Goal: Obtain resource: Obtain resource

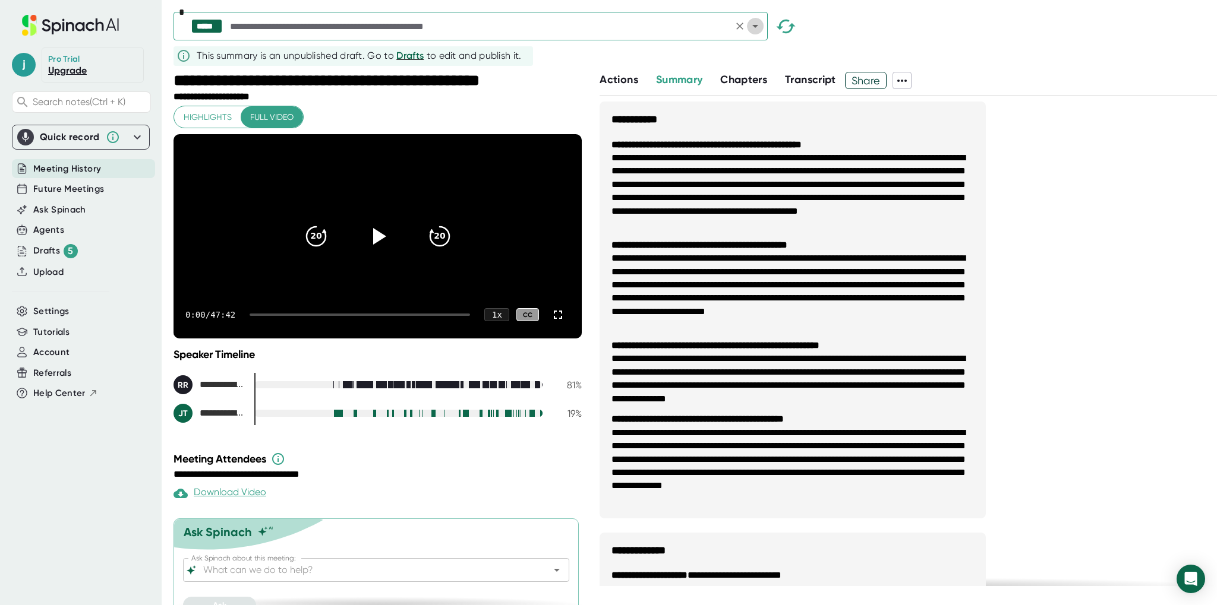
click at [757, 27] on icon "Open" at bounding box center [755, 26] width 14 height 14
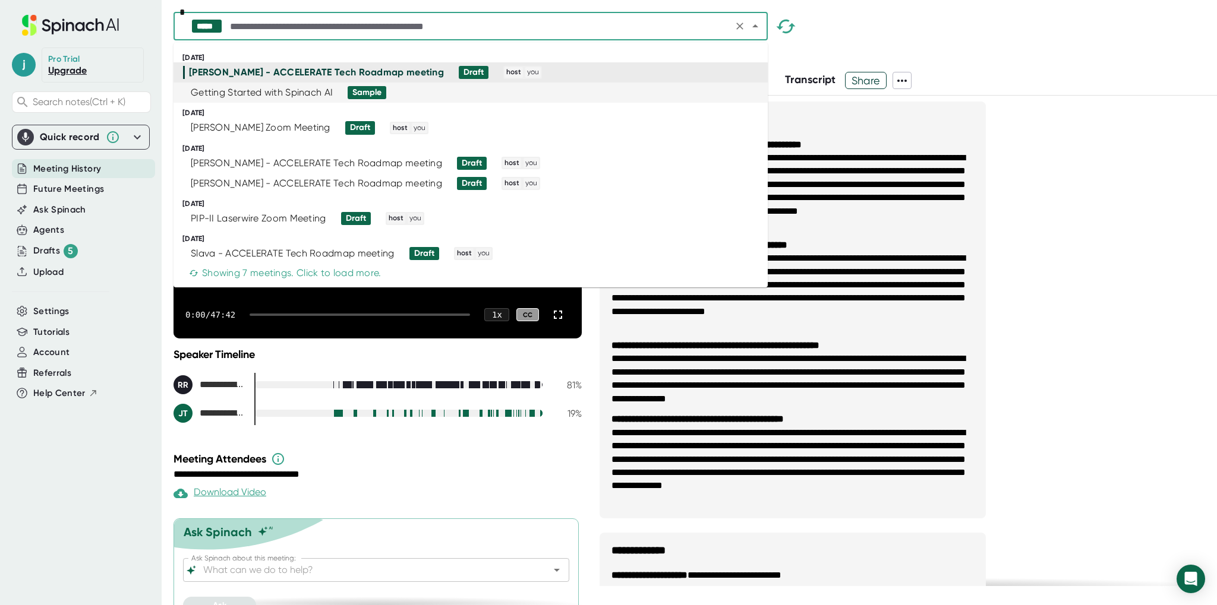
click at [373, 94] on div "Sample" at bounding box center [366, 92] width 29 height 11
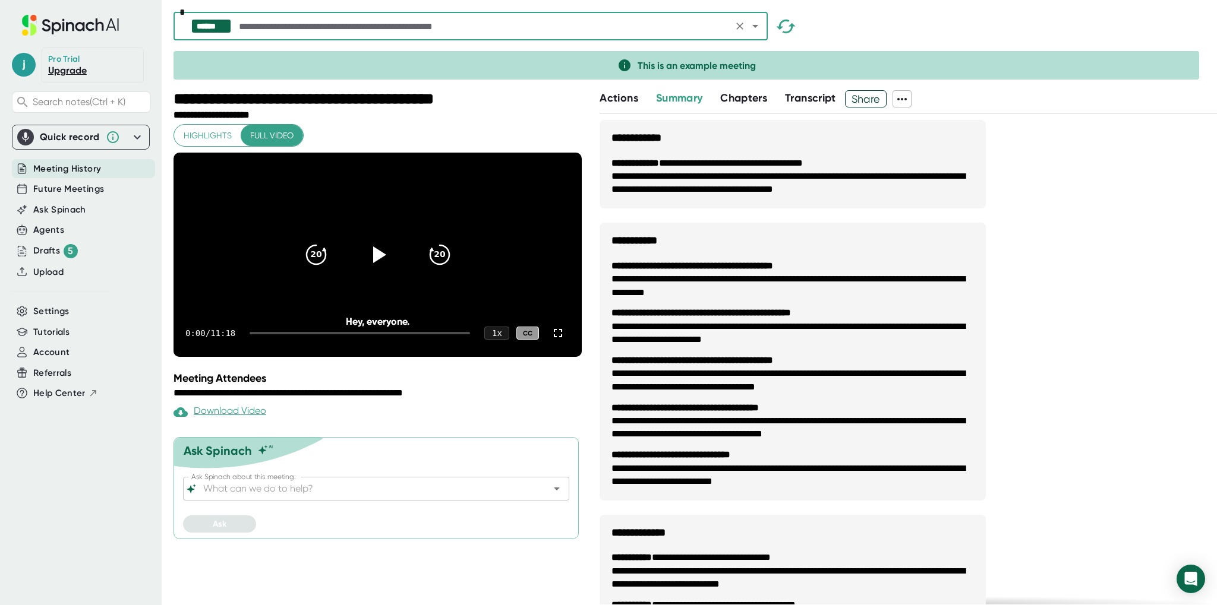
click at [754, 29] on icon "Open" at bounding box center [755, 26] width 14 height 14
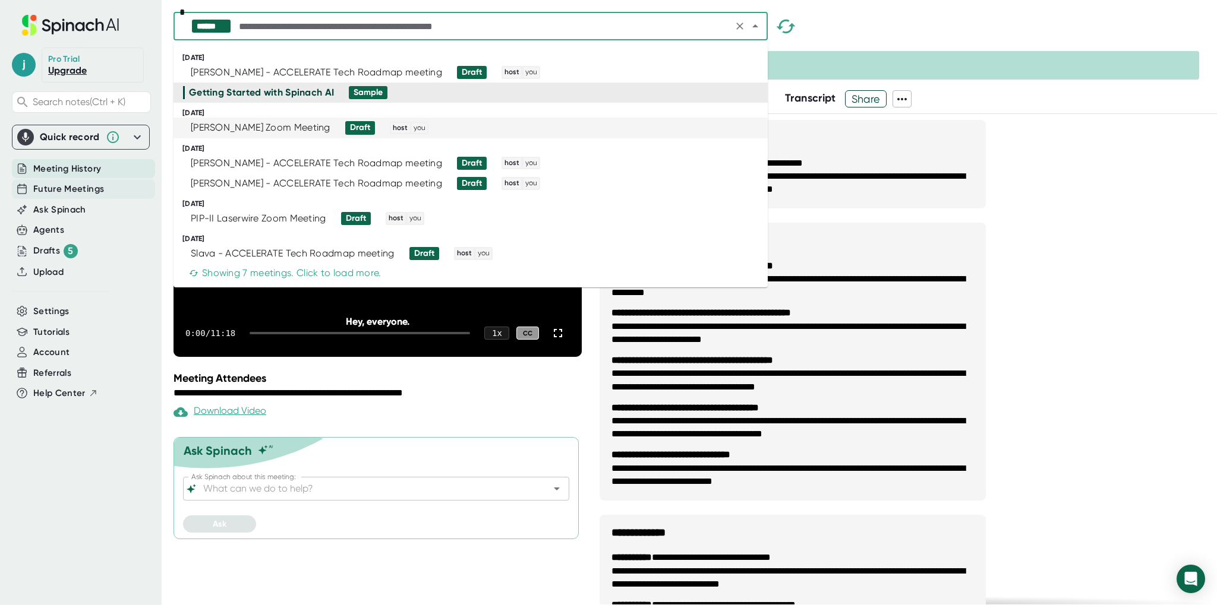
click at [75, 196] on div "Future Meetings" at bounding box center [83, 189] width 143 height 20
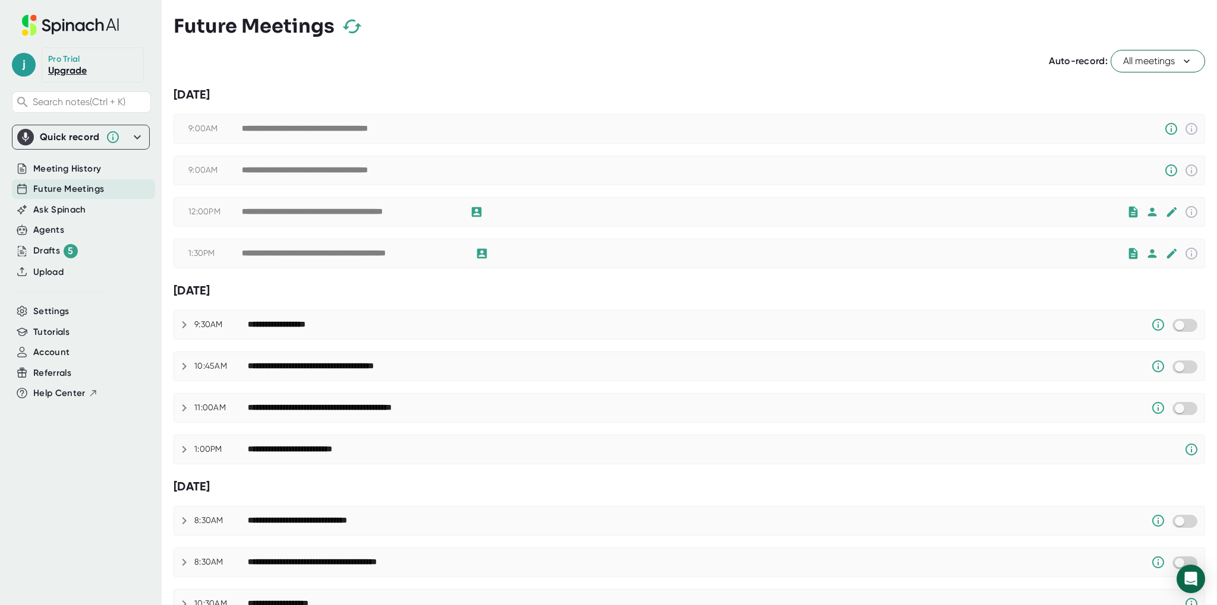
click at [80, 180] on div "Future Meetings" at bounding box center [83, 189] width 143 height 20
click at [80, 172] on span "Meeting History" at bounding box center [67, 169] width 68 height 14
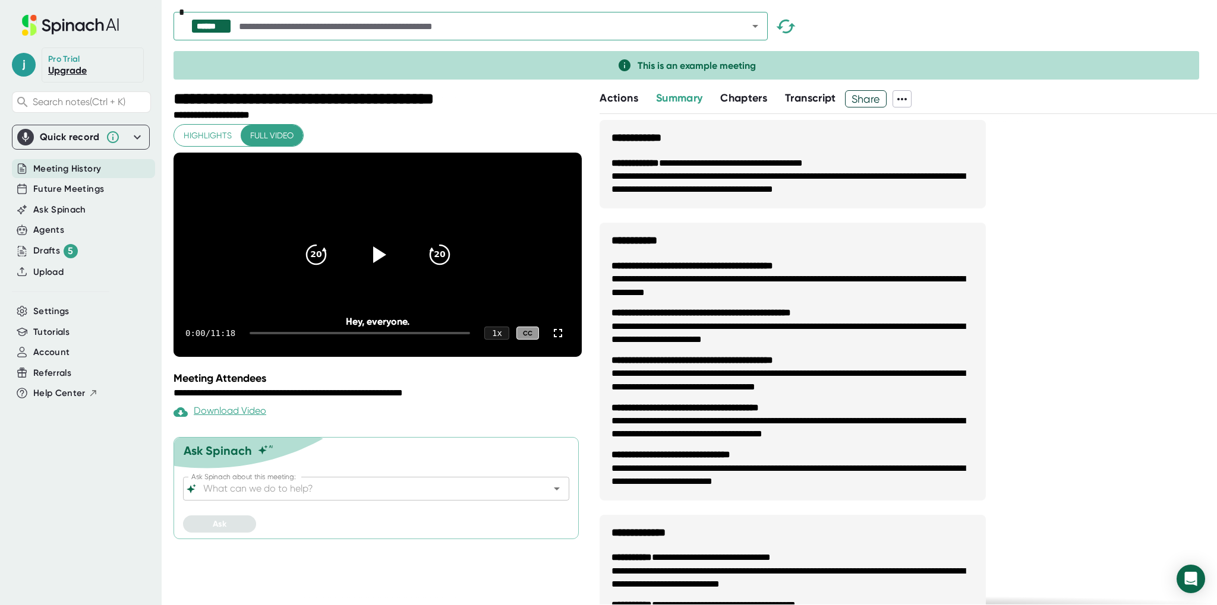
click at [758, 27] on icon "Open" at bounding box center [755, 26] width 14 height 14
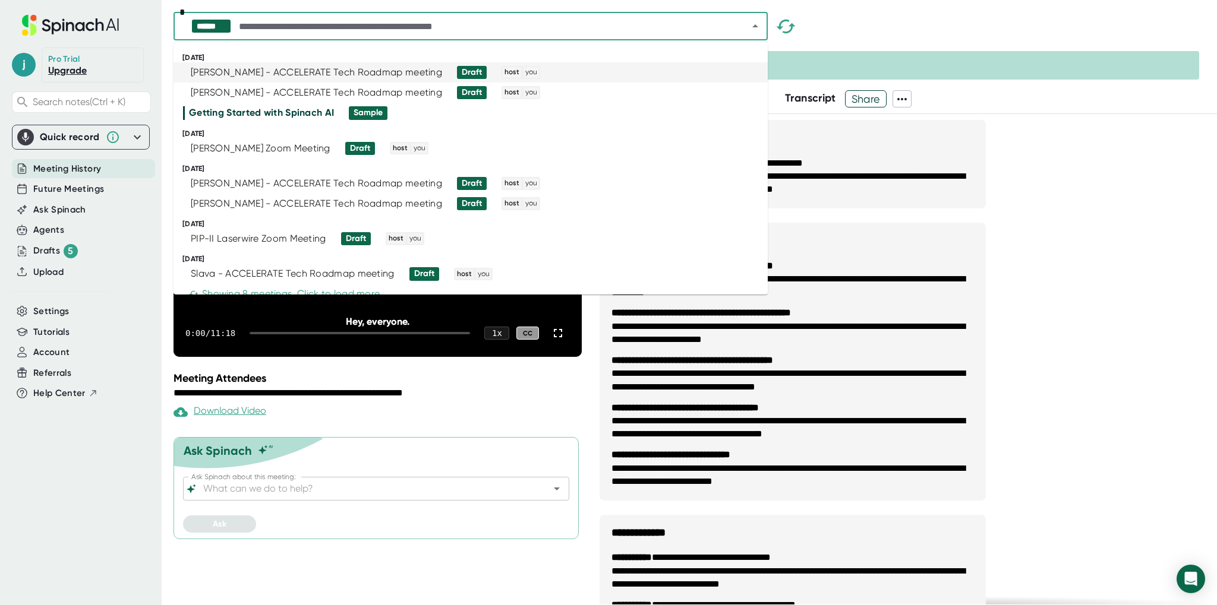
click at [452, 67] on span "Draft" at bounding box center [467, 72] width 39 height 13
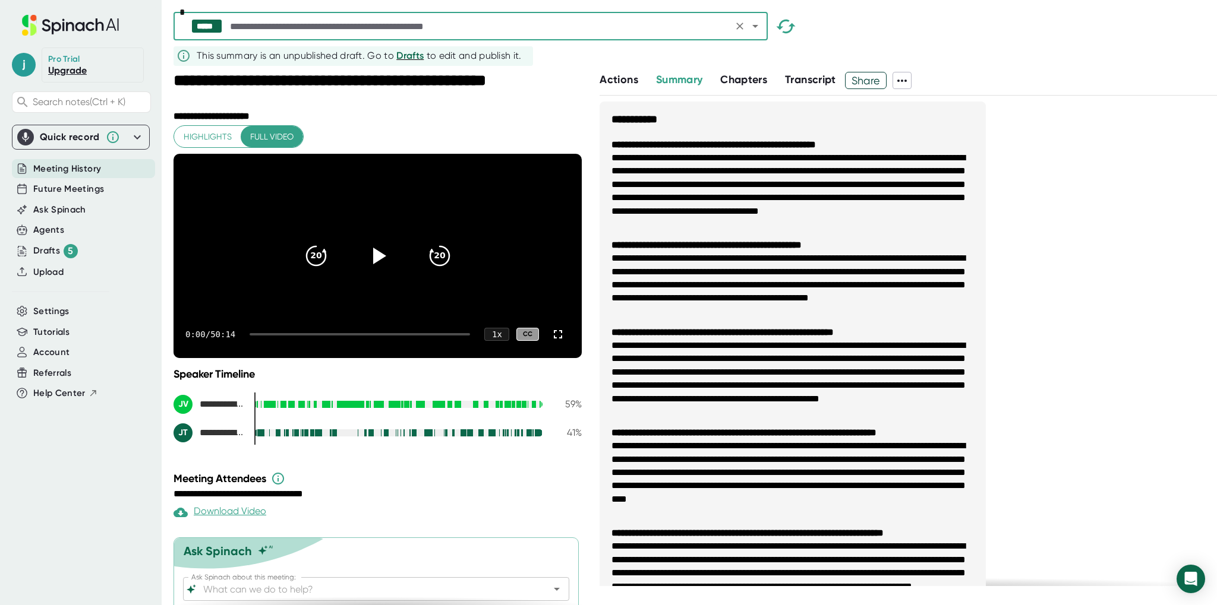
click at [909, 76] on icon at bounding box center [902, 81] width 14 height 14
click at [960, 122] on div "Copy Transcript" at bounding box center [941, 124] width 72 height 12
